Goal: Task Accomplishment & Management: Use online tool/utility

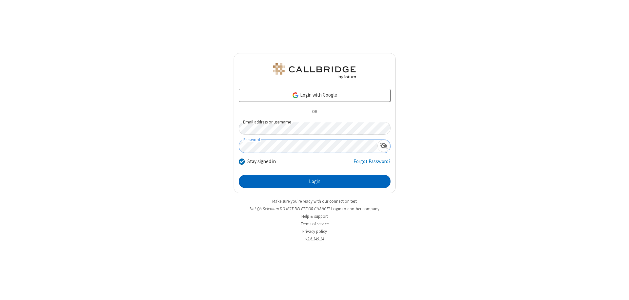
click at [314, 181] on button "Login" at bounding box center [315, 181] width 152 height 13
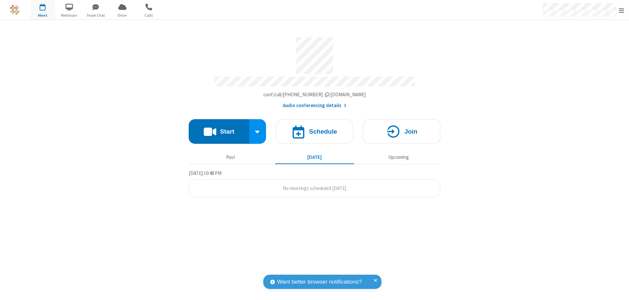
click at [219, 128] on button "Start" at bounding box center [219, 131] width 61 height 25
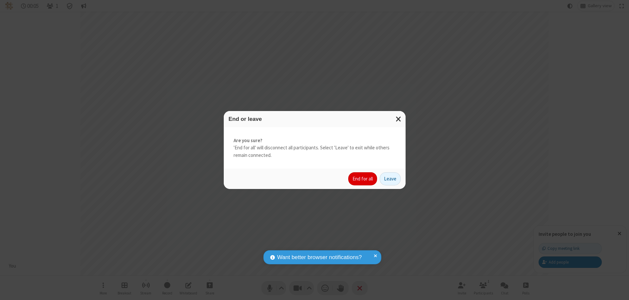
click at [363, 179] on button "End for all" at bounding box center [362, 178] width 29 height 13
